Goal: Task Accomplishment & Management: Manage account settings

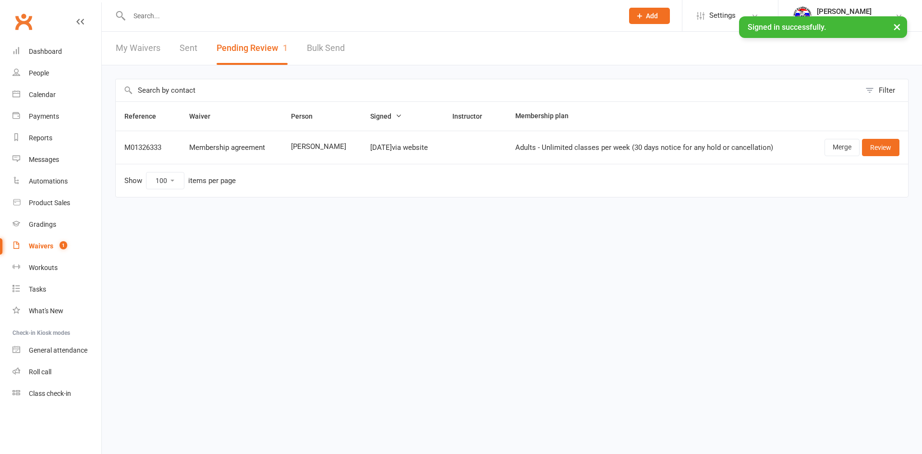
select select "100"
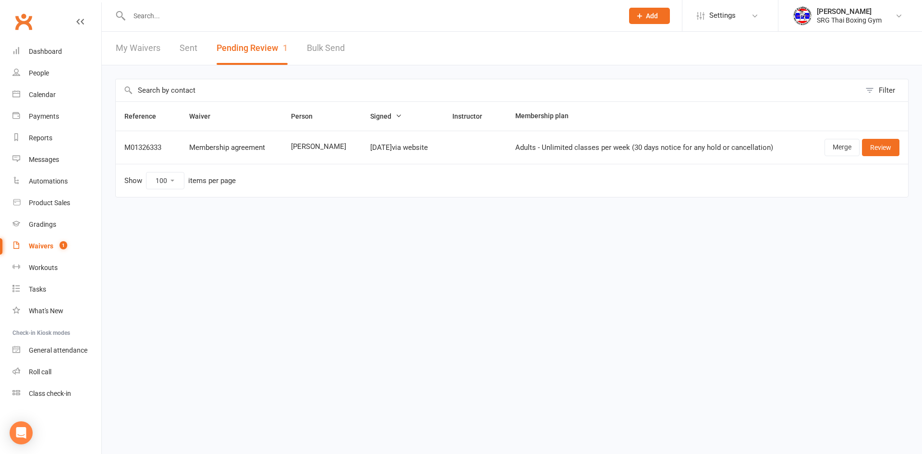
click at [159, 47] on link "My Waivers" at bounding box center [138, 48] width 45 height 33
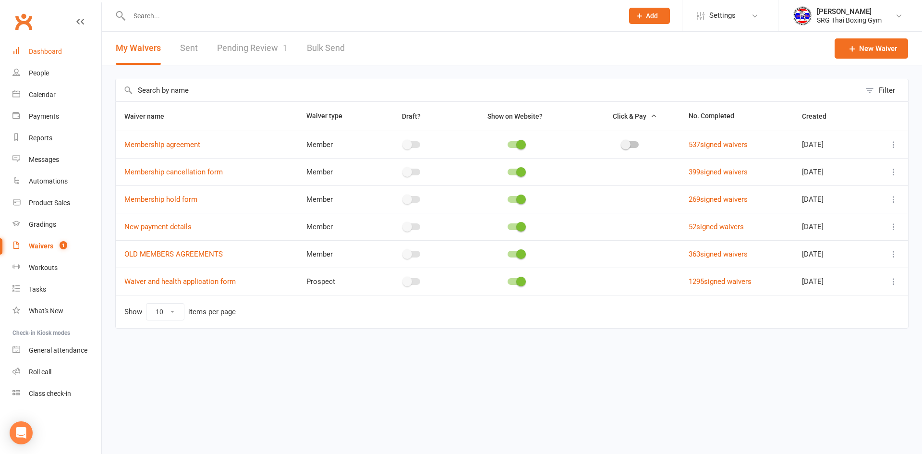
click at [61, 42] on link "Dashboard" at bounding box center [56, 52] width 89 height 22
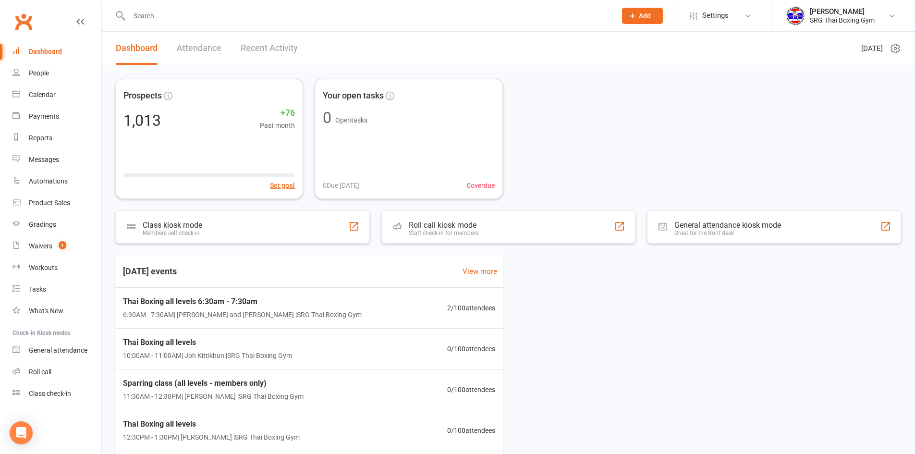
click at [156, 13] on input "text" at bounding box center [367, 15] width 483 height 13
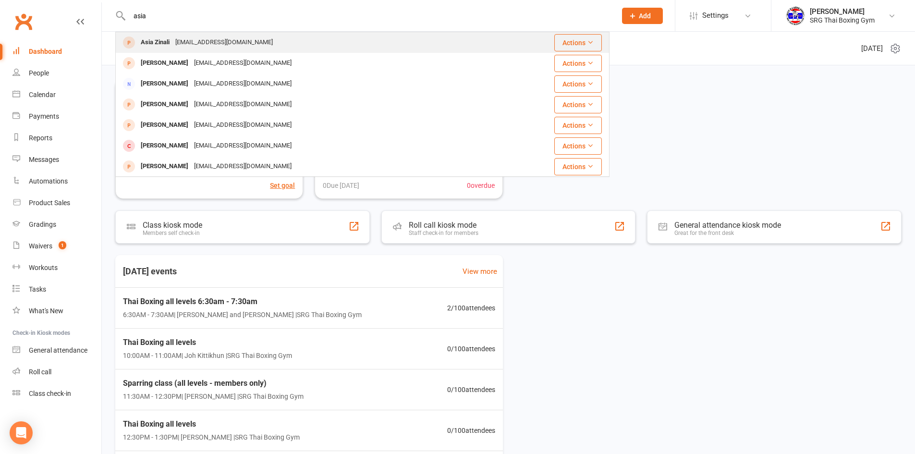
type input "asia"
click at [195, 49] on div "asiazinali67@outlook.it" at bounding box center [223, 43] width 103 height 14
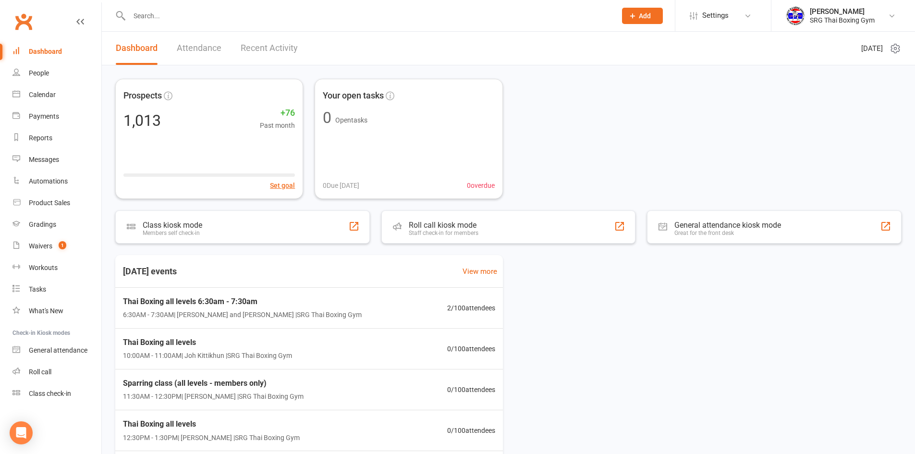
click at [233, 10] on input "text" at bounding box center [367, 15] width 483 height 13
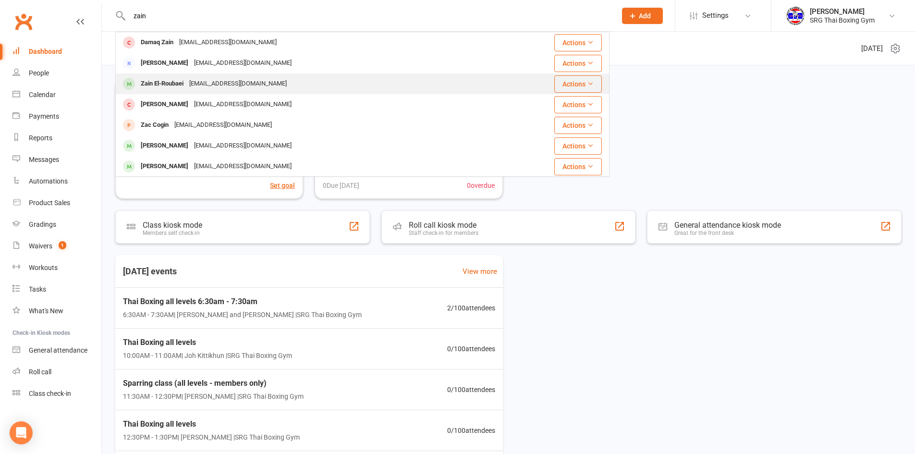
type input "zain"
click at [220, 78] on div "zain.elroubaei@gmail.com" at bounding box center [237, 84] width 103 height 14
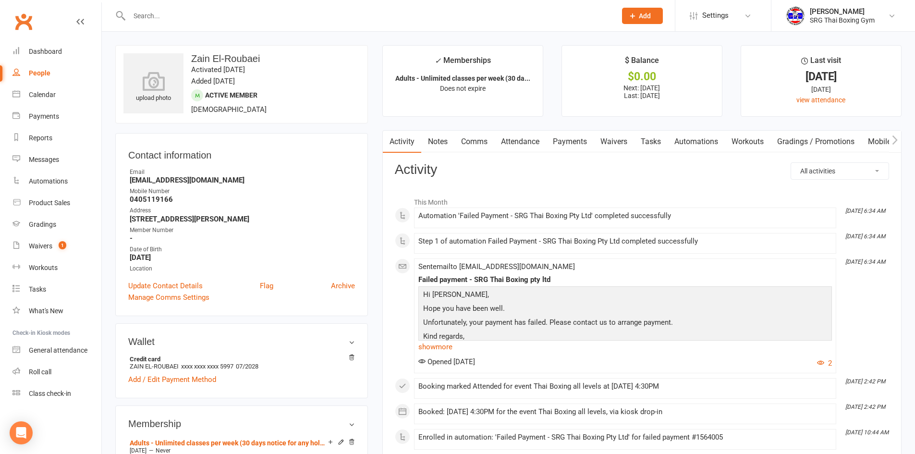
click at [560, 143] on link "Payments" at bounding box center [570, 142] width 48 height 22
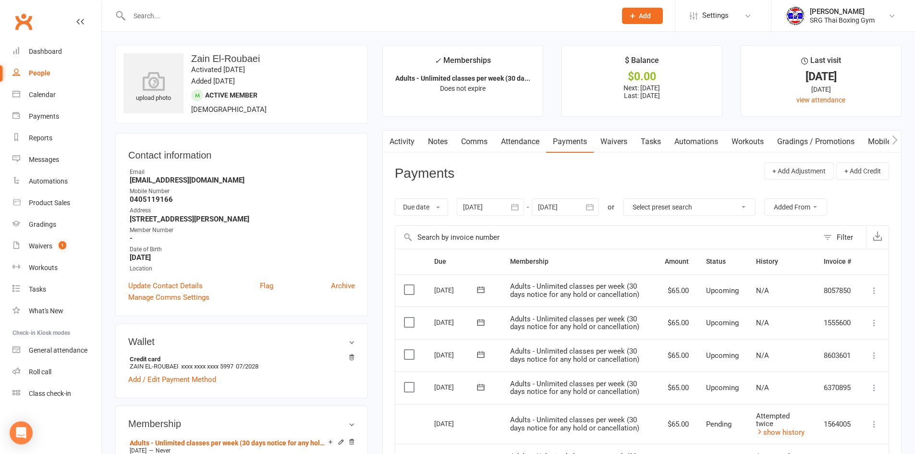
click at [625, 145] on link "Waivers" at bounding box center [614, 142] width 40 height 22
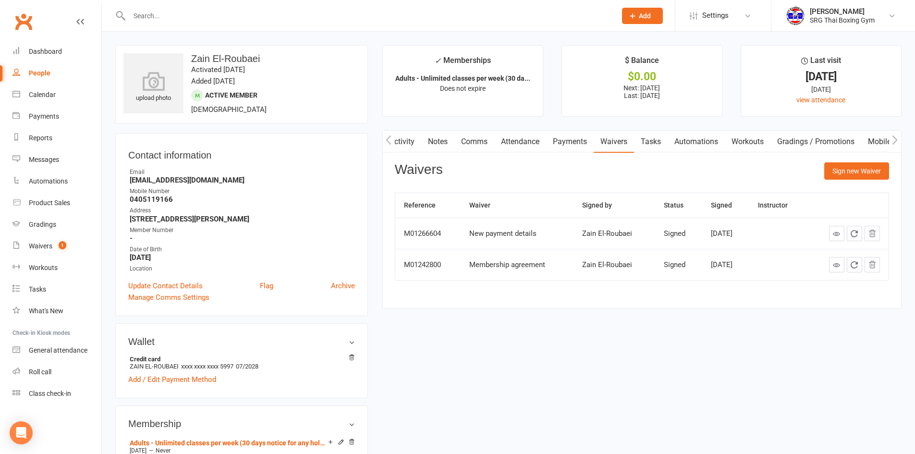
click at [576, 134] on link "Payments" at bounding box center [570, 142] width 48 height 22
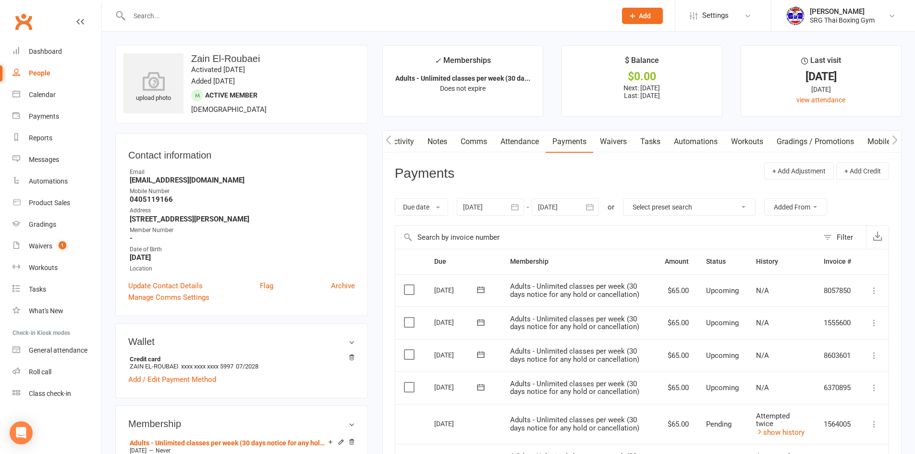
click at [614, 143] on link "Waivers" at bounding box center [613, 142] width 40 height 22
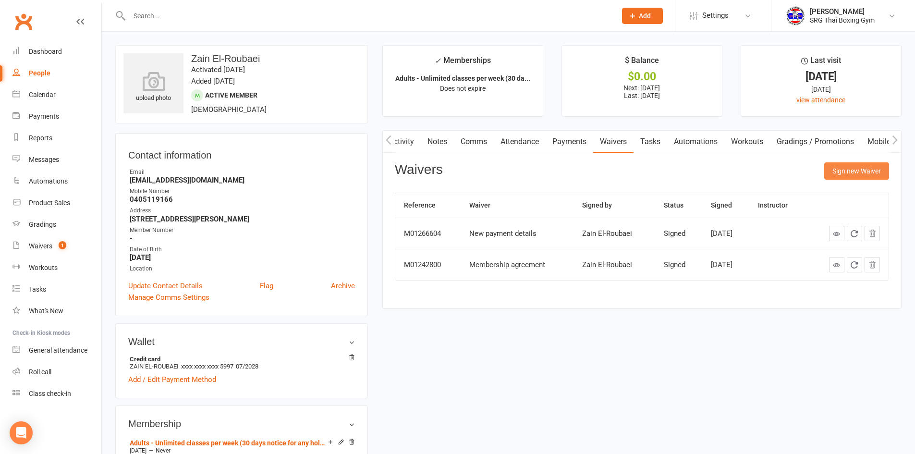
click at [847, 177] on button "Sign new Waiver" at bounding box center [856, 170] width 65 height 17
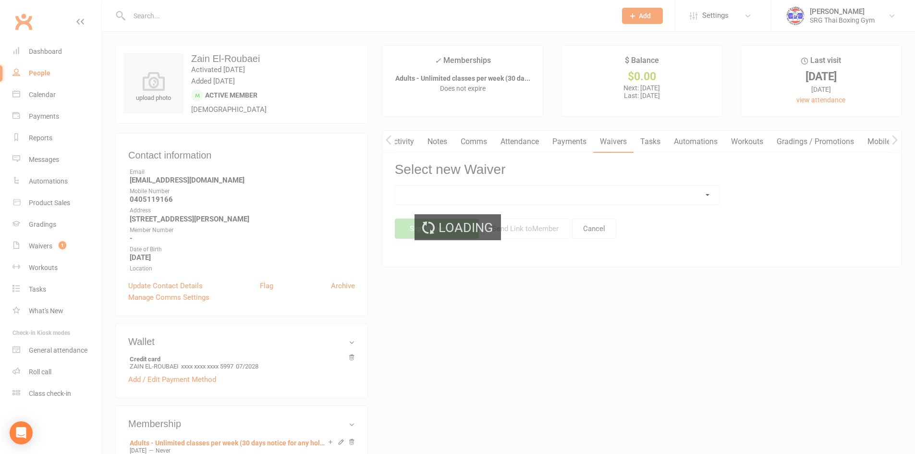
click at [675, 196] on div "Loading" at bounding box center [457, 227] width 915 height 454
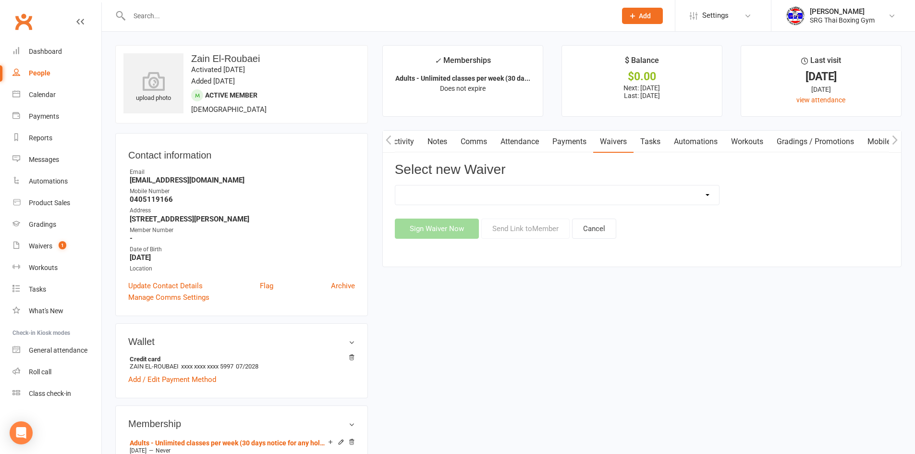
click at [677, 198] on select "Membership agreement Membership cancellation form Membership hold form New paym…" at bounding box center [557, 194] width 324 height 19
select select "12441"
click at [395, 185] on select "Membership agreement Membership cancellation form Membership hold form New paym…" at bounding box center [557, 194] width 324 height 19
click at [534, 235] on button "Send Link to Member" at bounding box center [525, 229] width 88 height 20
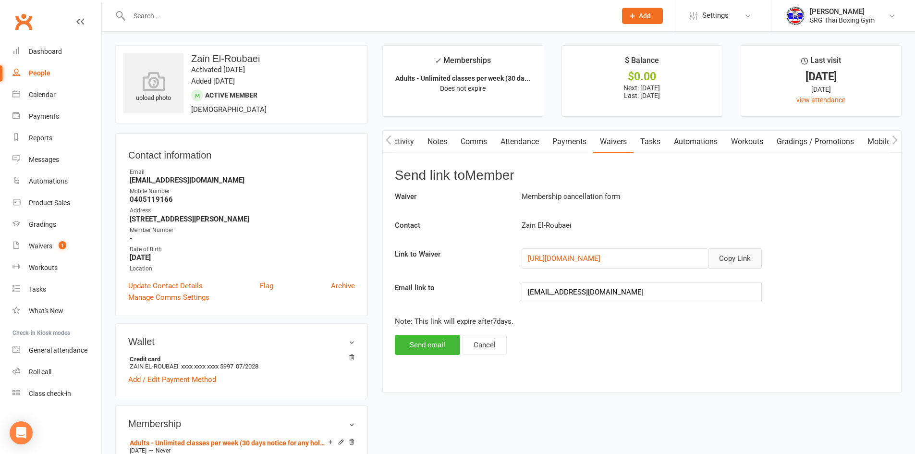
click at [732, 261] on button "Copy Link" at bounding box center [735, 258] width 54 height 20
click at [371, 17] on input "text" at bounding box center [367, 15] width 483 height 13
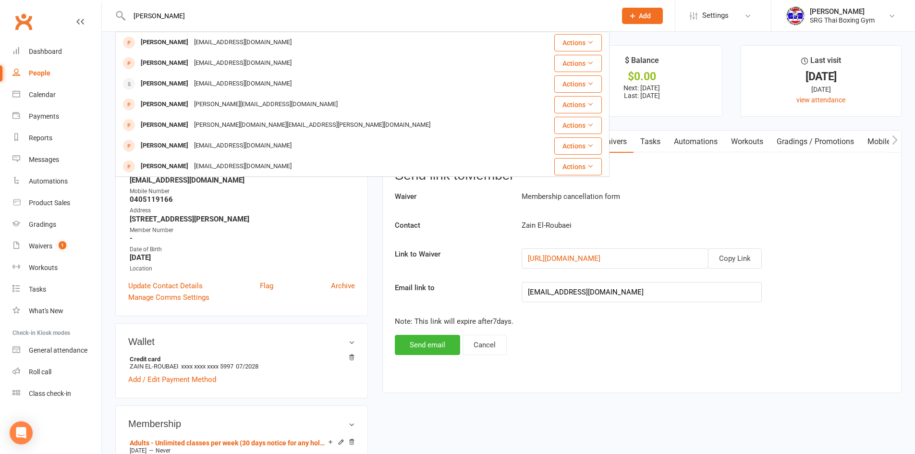
type input "jess zh"
click at [212, 46] on div "Jessicajczhang@gmail.com" at bounding box center [242, 43] width 103 height 14
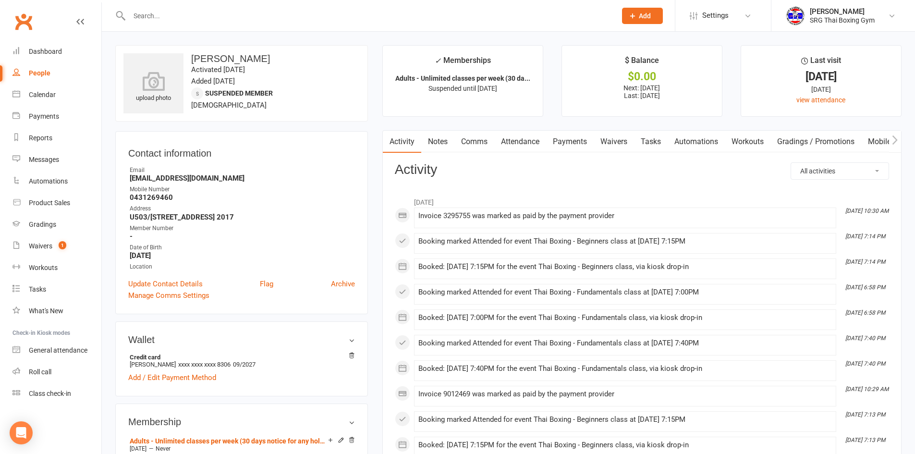
click at [567, 144] on link "Payments" at bounding box center [570, 142] width 48 height 22
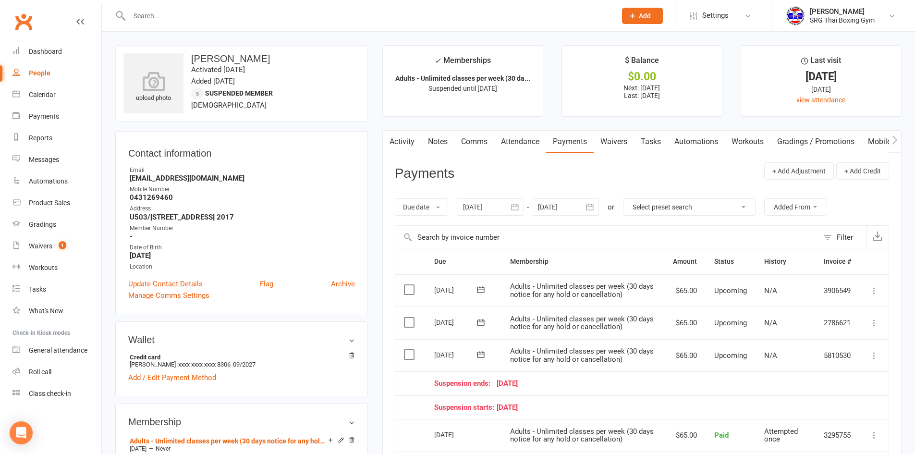
click at [622, 144] on link "Waivers" at bounding box center [614, 142] width 40 height 22
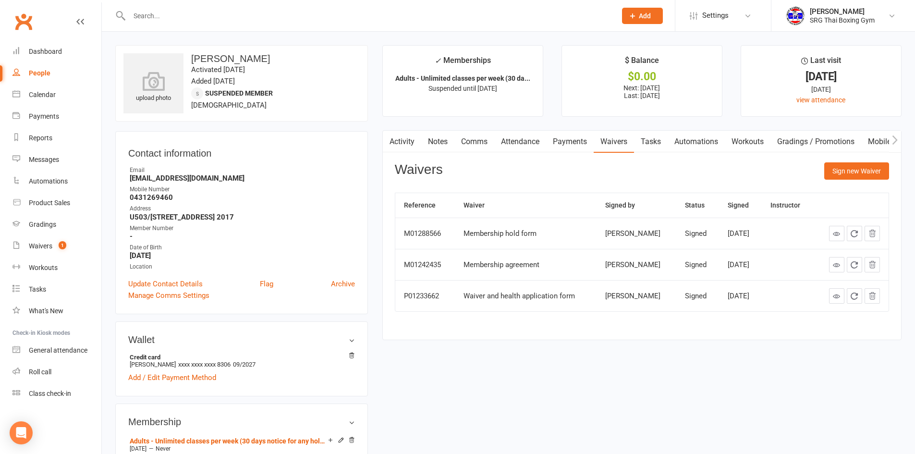
click at [568, 146] on link "Payments" at bounding box center [570, 142] width 48 height 22
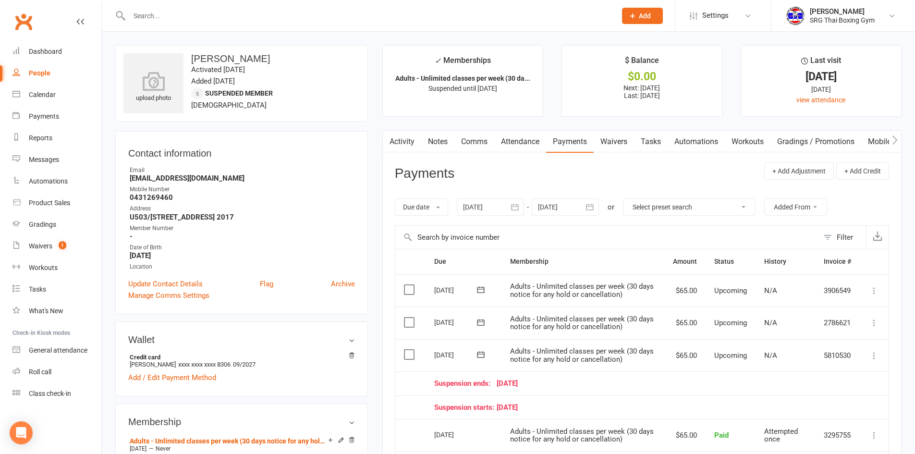
click at [628, 145] on link "Waivers" at bounding box center [614, 142] width 40 height 22
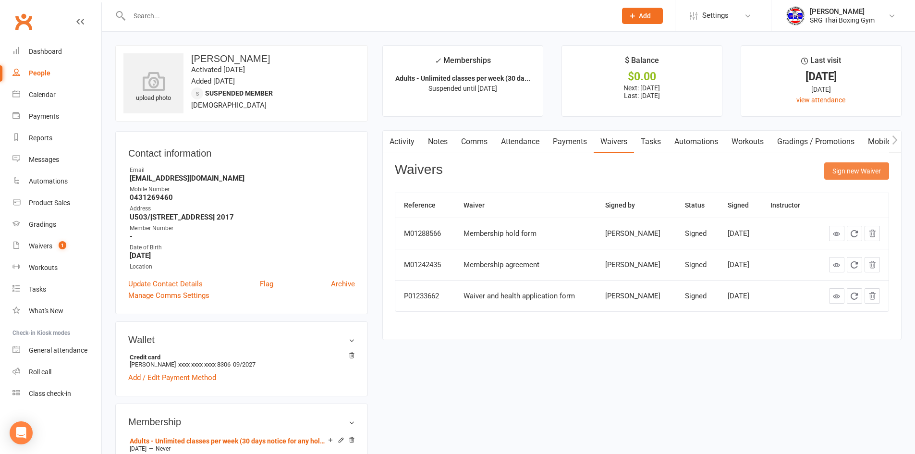
click at [836, 173] on button "Sign new Waiver" at bounding box center [856, 170] width 65 height 17
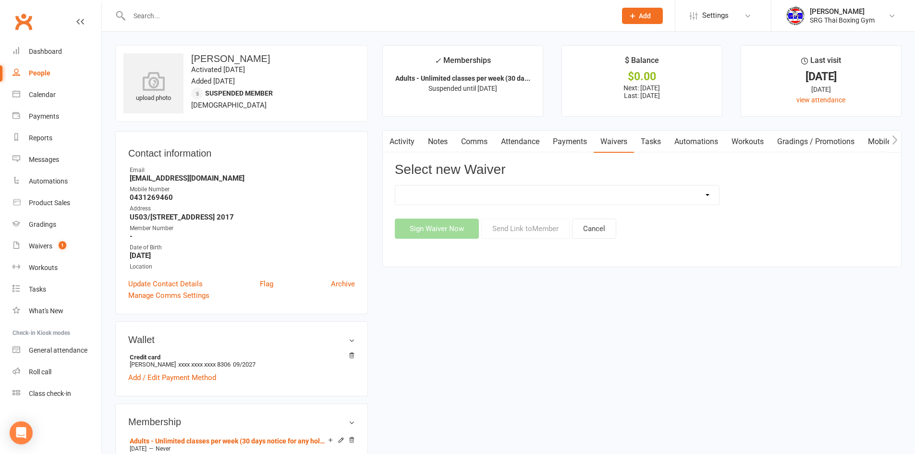
click at [694, 189] on select "Membership agreement Membership cancellation form Membership hold form New paym…" at bounding box center [557, 194] width 324 height 19
select select "12441"
click at [395, 185] on select "Membership agreement Membership cancellation form Membership hold form New paym…" at bounding box center [557, 194] width 324 height 19
click at [527, 231] on button "Send Link to Member" at bounding box center [525, 229] width 88 height 20
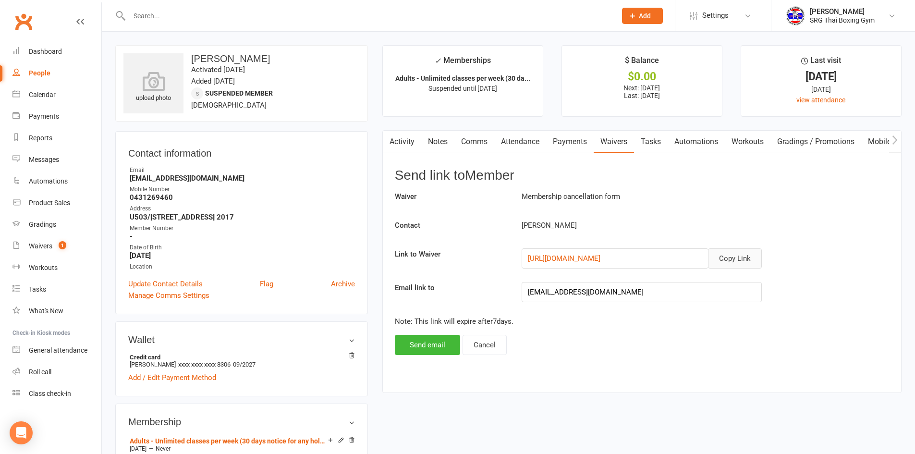
click at [735, 261] on button "Copy Link" at bounding box center [735, 258] width 54 height 20
click at [65, 53] on link "Dashboard" at bounding box center [56, 52] width 89 height 22
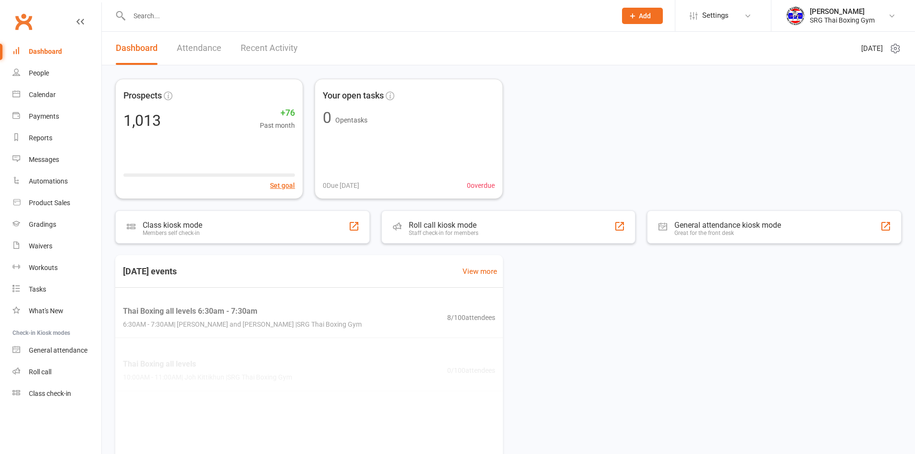
click at [132, 16] on input "text" at bounding box center [367, 15] width 483 height 13
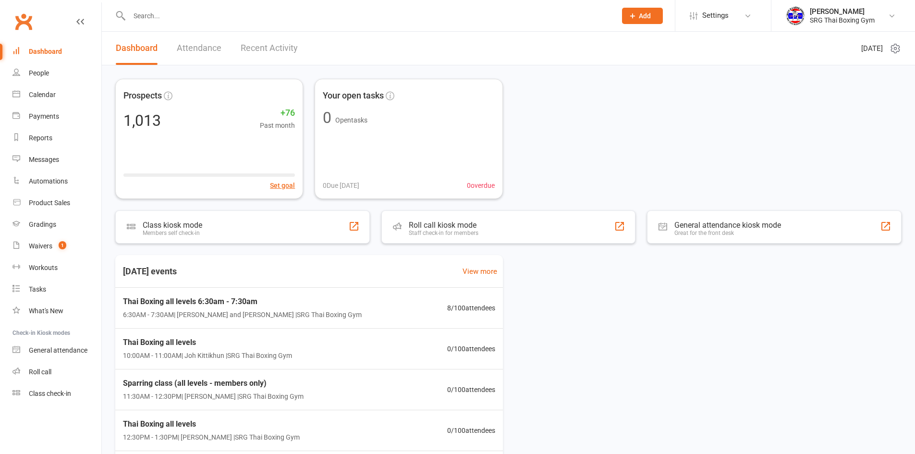
click at [141, 14] on input "text" at bounding box center [367, 15] width 483 height 13
click at [51, 239] on link "Waivers 1" at bounding box center [56, 246] width 89 height 22
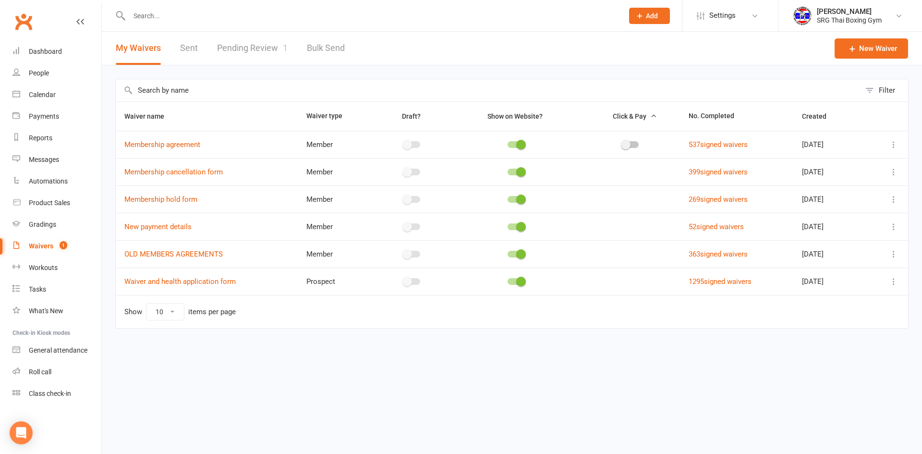
click at [251, 49] on link "Pending Review 1" at bounding box center [252, 48] width 71 height 33
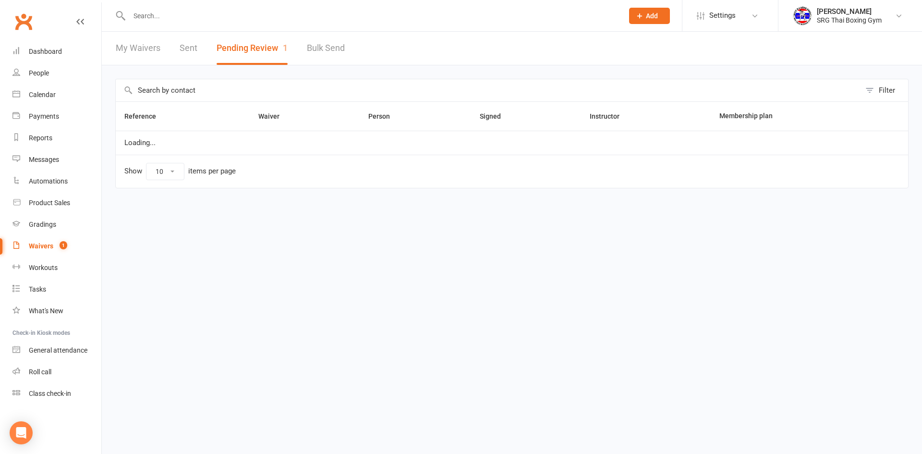
select select "100"
click at [50, 55] on link "Dashboard" at bounding box center [56, 52] width 89 height 22
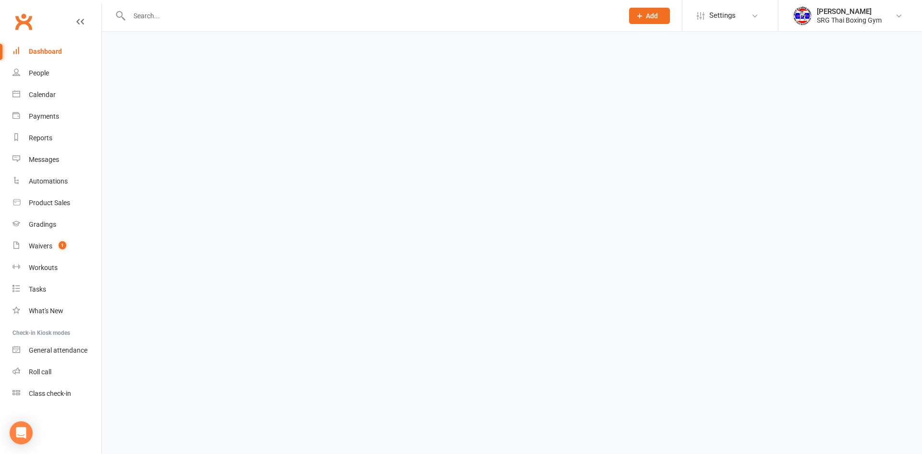
click at [50, 55] on div "Dashboard" at bounding box center [45, 52] width 33 height 8
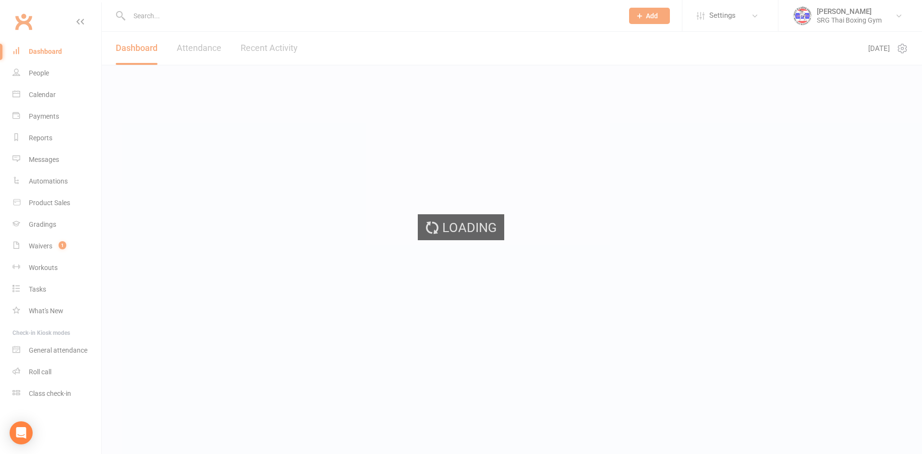
click at [50, 55] on div "Loading" at bounding box center [461, 227] width 922 height 454
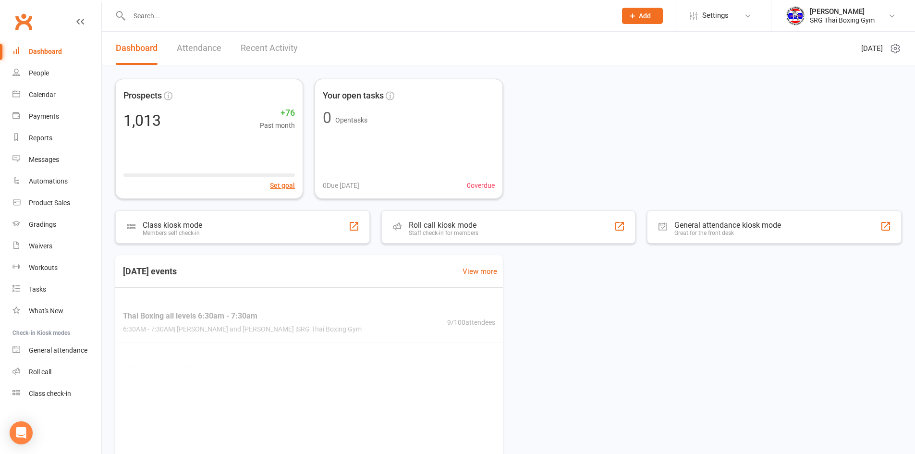
click at [245, 49] on link "Recent Activity" at bounding box center [269, 48] width 57 height 33
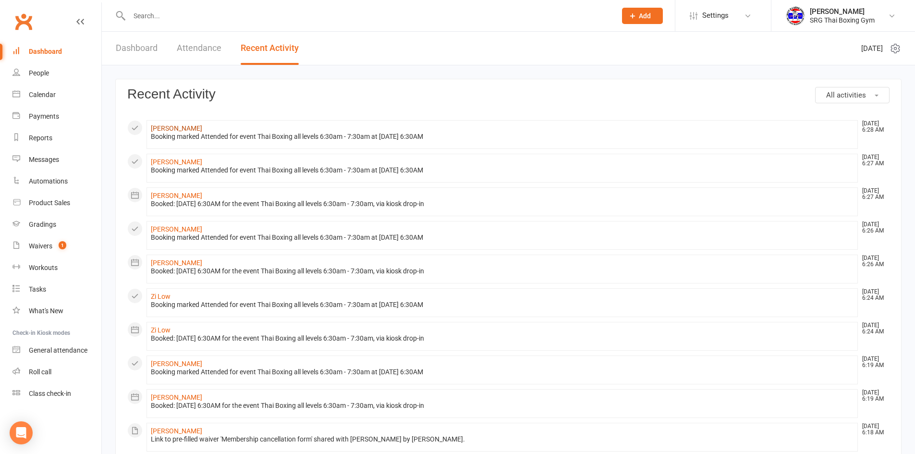
click at [193, 127] on link "Nestor Bustamante" at bounding box center [176, 128] width 51 height 8
